Goal: Transaction & Acquisition: Purchase product/service

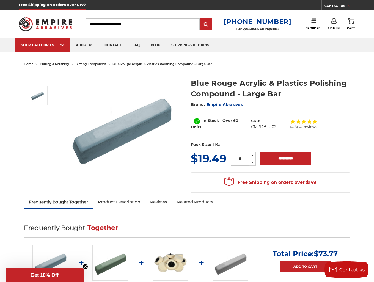
click at [135, 207] on link "Product Description" at bounding box center [119, 202] width 52 height 12
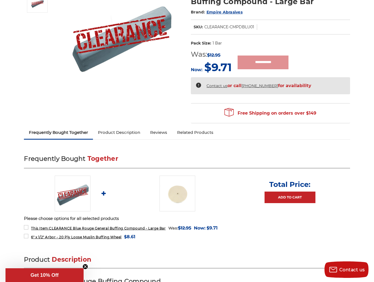
scroll to position [110, 0]
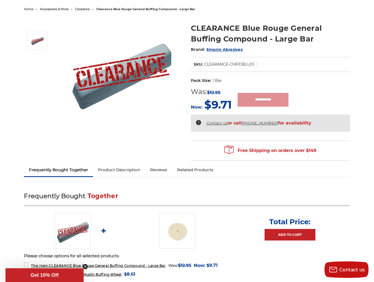
click at [121, 171] on link "Product Description" at bounding box center [119, 170] width 52 height 12
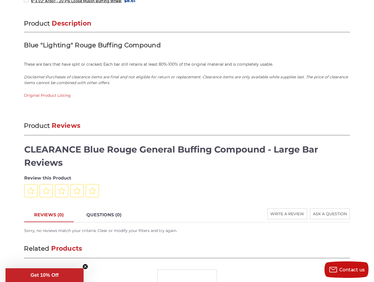
scroll to position [341, 0]
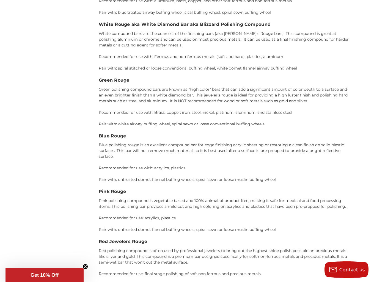
scroll to position [920, 0]
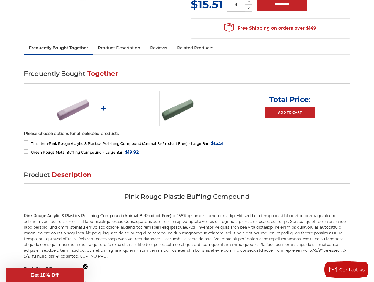
click at [111, 48] on link "Product Description" at bounding box center [119, 48] width 52 height 12
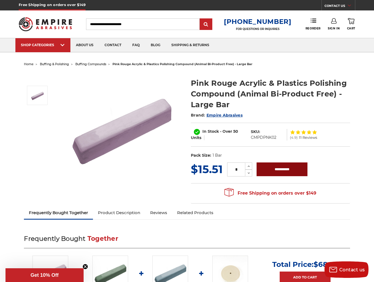
click at [274, 167] on input "**********" at bounding box center [282, 170] width 51 height 14
type input "**********"
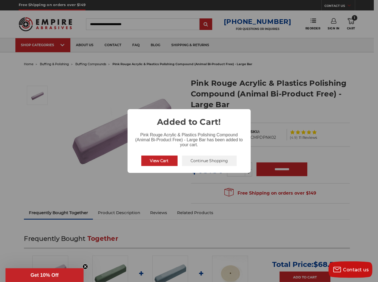
click at [198, 164] on button "Continue Shopping" at bounding box center [209, 161] width 55 height 10
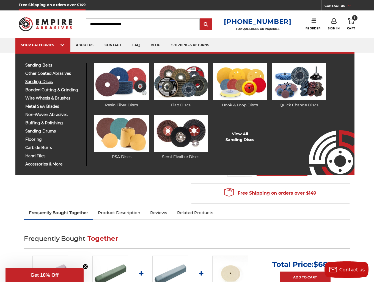
click at [36, 81] on span "sanding discs" at bounding box center [53, 82] width 57 height 4
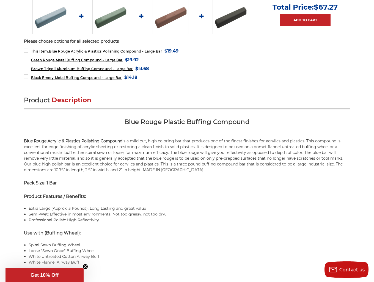
scroll to position [248, 0]
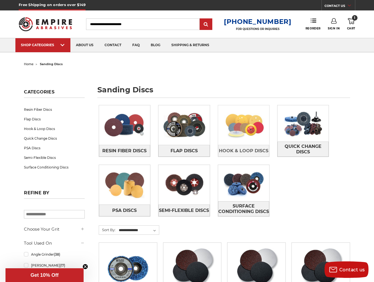
click at [234, 132] on img at bounding box center [243, 125] width 51 height 36
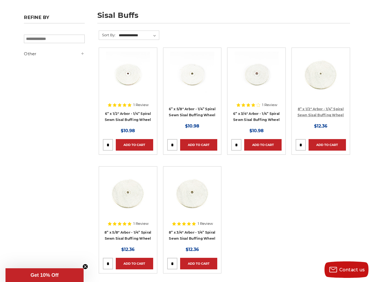
scroll to position [83, 0]
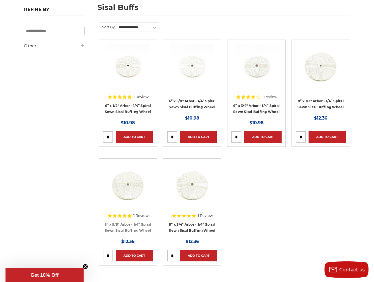
click at [128, 225] on link "8” x 5/8" Arbor - 1/4” Spiral Sewn Sisal Buffing Wheel" at bounding box center [128, 228] width 47 height 10
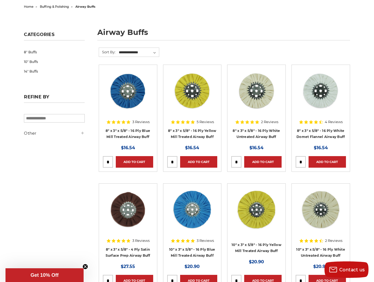
scroll to position [55, 0]
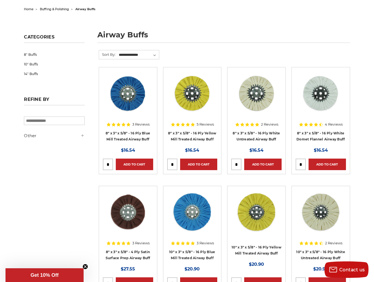
click at [309, 136] on h4 "8" x 3" x 5/8" - 16 Ply White Domet Flannel Airway Buff" at bounding box center [321, 137] width 50 height 15
click at [309, 139] on link "8" x 3" x 5/8" - 16 Ply White Domet Flannel Airway Buff" at bounding box center [321, 136] width 48 height 10
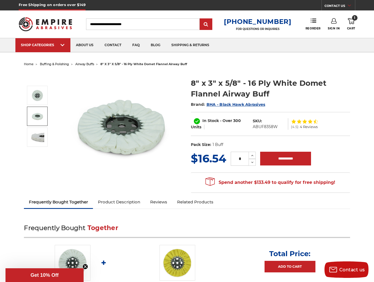
click at [37, 116] on img at bounding box center [38, 117] width 14 height 14
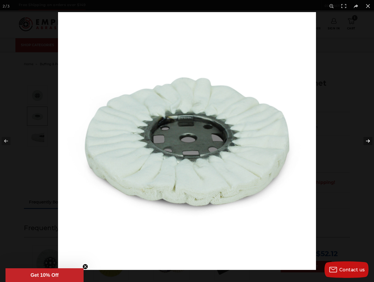
click at [368, 140] on button at bounding box center [364, 141] width 19 height 28
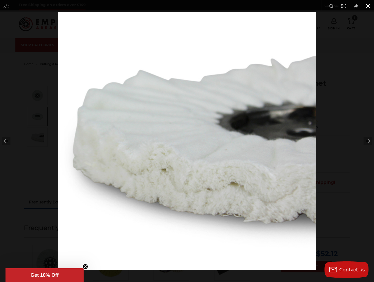
click at [365, 6] on button at bounding box center [368, 6] width 12 height 12
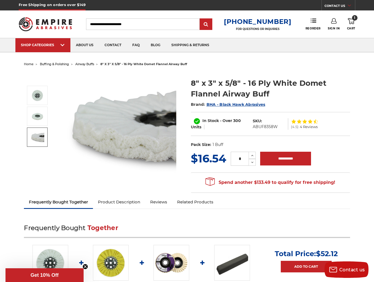
click at [39, 137] on img at bounding box center [38, 137] width 14 height 14
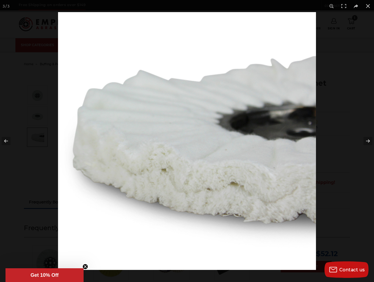
click at [28, 83] on div at bounding box center [187, 141] width 374 height 282
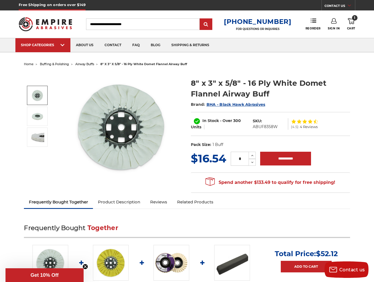
click at [32, 95] on img at bounding box center [38, 96] width 14 height 14
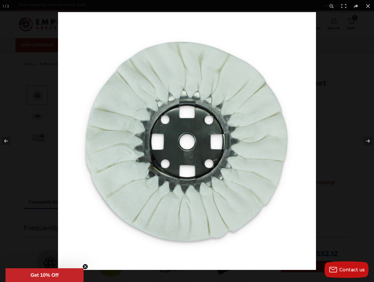
click at [33, 92] on div at bounding box center [187, 141] width 374 height 282
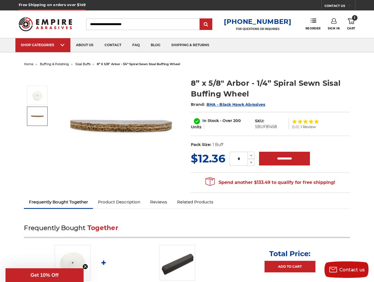
click at [42, 113] on img at bounding box center [38, 117] width 14 height 14
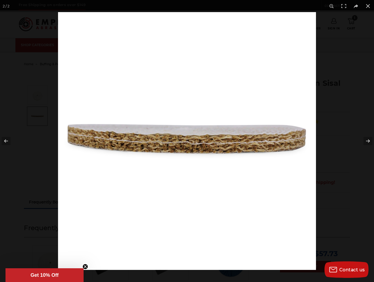
click at [42, 112] on div at bounding box center [187, 141] width 374 height 282
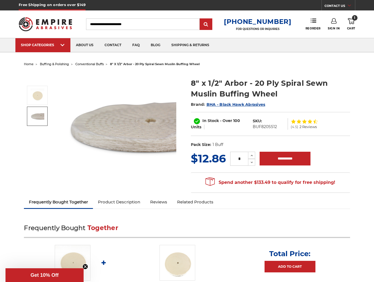
click at [34, 113] on img at bounding box center [38, 117] width 14 height 14
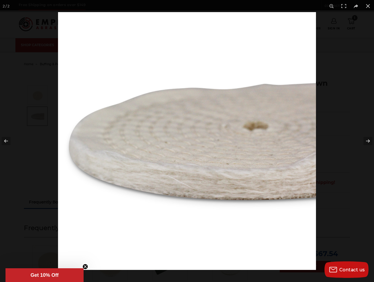
click at [25, 104] on div at bounding box center [187, 141] width 374 height 282
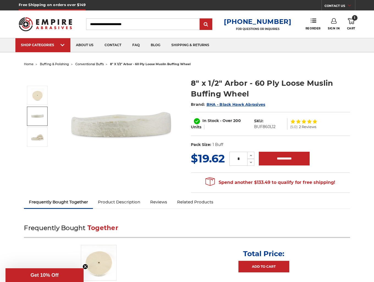
click at [37, 122] on img at bounding box center [38, 117] width 14 height 14
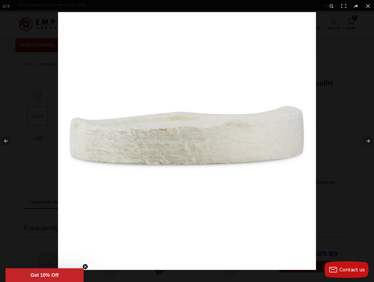
click at [32, 126] on div at bounding box center [187, 141] width 374 height 282
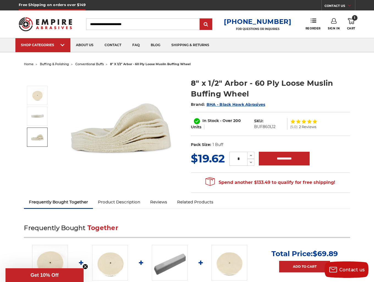
click at [35, 137] on img at bounding box center [38, 137] width 14 height 14
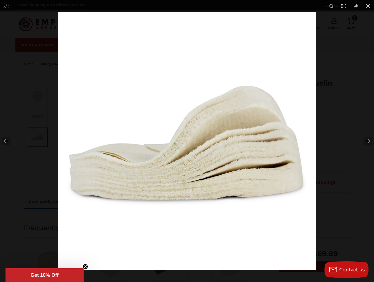
click at [32, 135] on div at bounding box center [187, 141] width 374 height 282
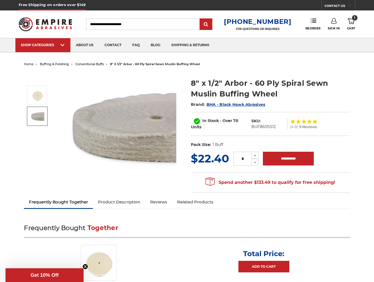
click at [38, 118] on img at bounding box center [38, 117] width 14 height 14
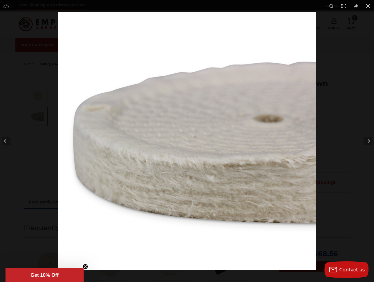
click at [44, 114] on div at bounding box center [187, 141] width 374 height 282
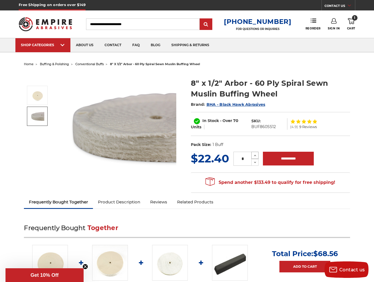
click at [256, 156] on icon at bounding box center [255, 155] width 4 height 5
type input "*"
click at [280, 161] on input "**********" at bounding box center [288, 159] width 51 height 14
type input "**********"
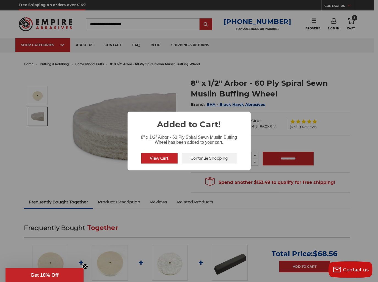
click at [166, 159] on button "View Cart" at bounding box center [159, 158] width 36 height 10
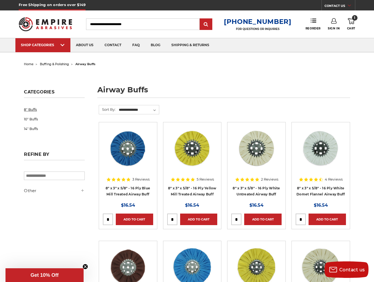
click at [30, 111] on link "8" Buffs" at bounding box center [54, 110] width 61 height 10
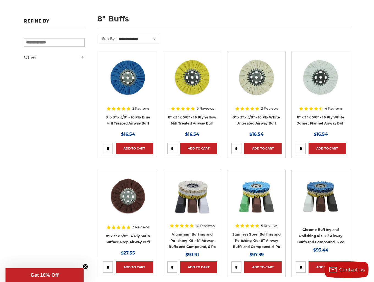
scroll to position [83, 0]
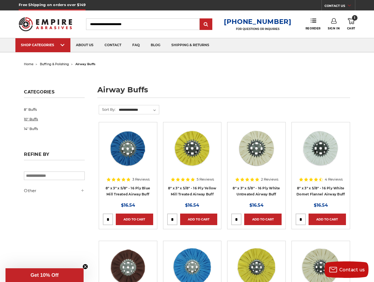
click at [28, 120] on link "10" Buffs" at bounding box center [54, 119] width 61 height 10
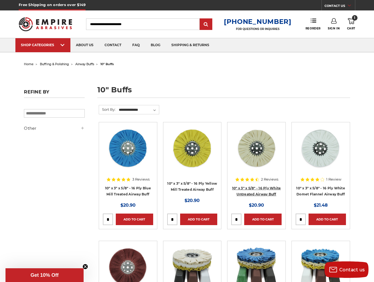
drag, startPoint x: 265, startPoint y: 188, endPoint x: 266, endPoint y: 177, distance: 11.1
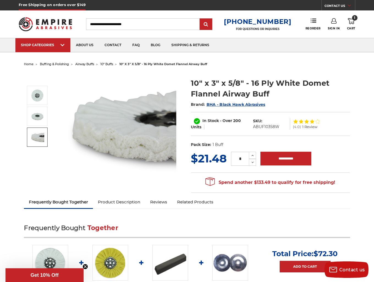
click at [36, 136] on img at bounding box center [38, 137] width 14 height 14
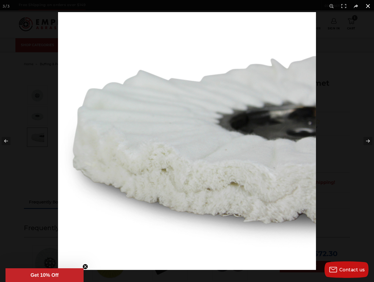
click at [30, 134] on div at bounding box center [187, 141] width 374 height 282
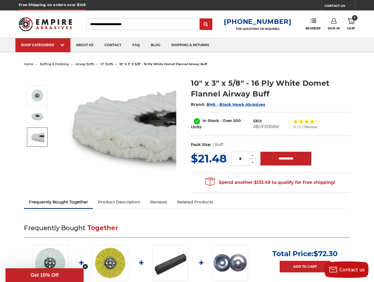
click at [95, 139] on img at bounding box center [121, 127] width 110 height 110
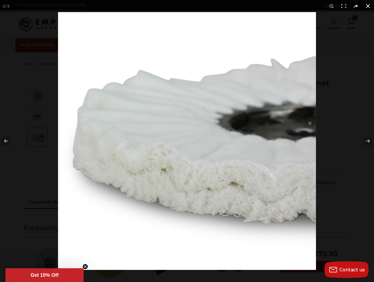
click at [39, 135] on div at bounding box center [187, 141] width 374 height 282
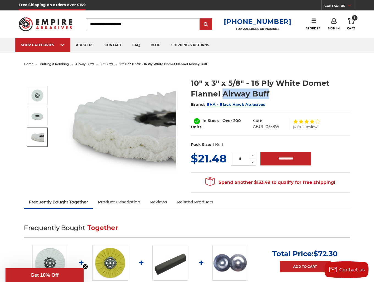
drag, startPoint x: 275, startPoint y: 95, endPoint x: 222, endPoint y: 95, distance: 52.3
click at [222, 95] on h1 "10" x 3" x 5/8" - 16 Ply White Domet Flannel Airway Buff" at bounding box center [270, 88] width 159 height 21
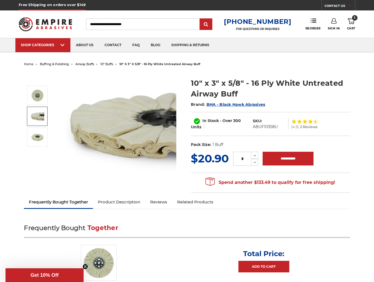
click at [35, 119] on img at bounding box center [38, 117] width 14 height 14
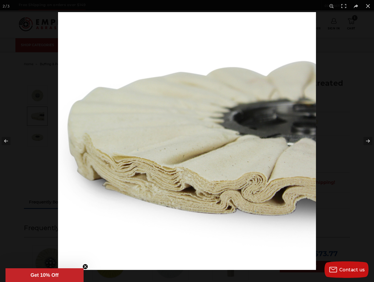
click at [20, 118] on div at bounding box center [187, 141] width 374 height 282
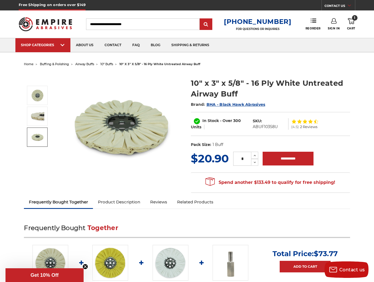
click at [36, 143] on img at bounding box center [38, 137] width 14 height 14
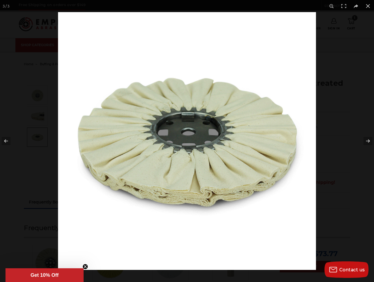
click at [30, 131] on div at bounding box center [187, 141] width 374 height 282
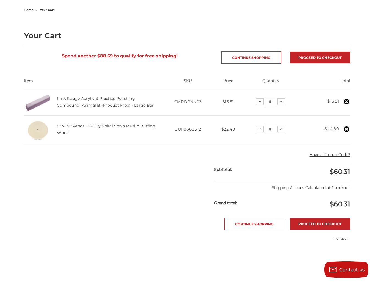
scroll to position [55, 0]
